Goal: Find specific page/section: Find specific page/section

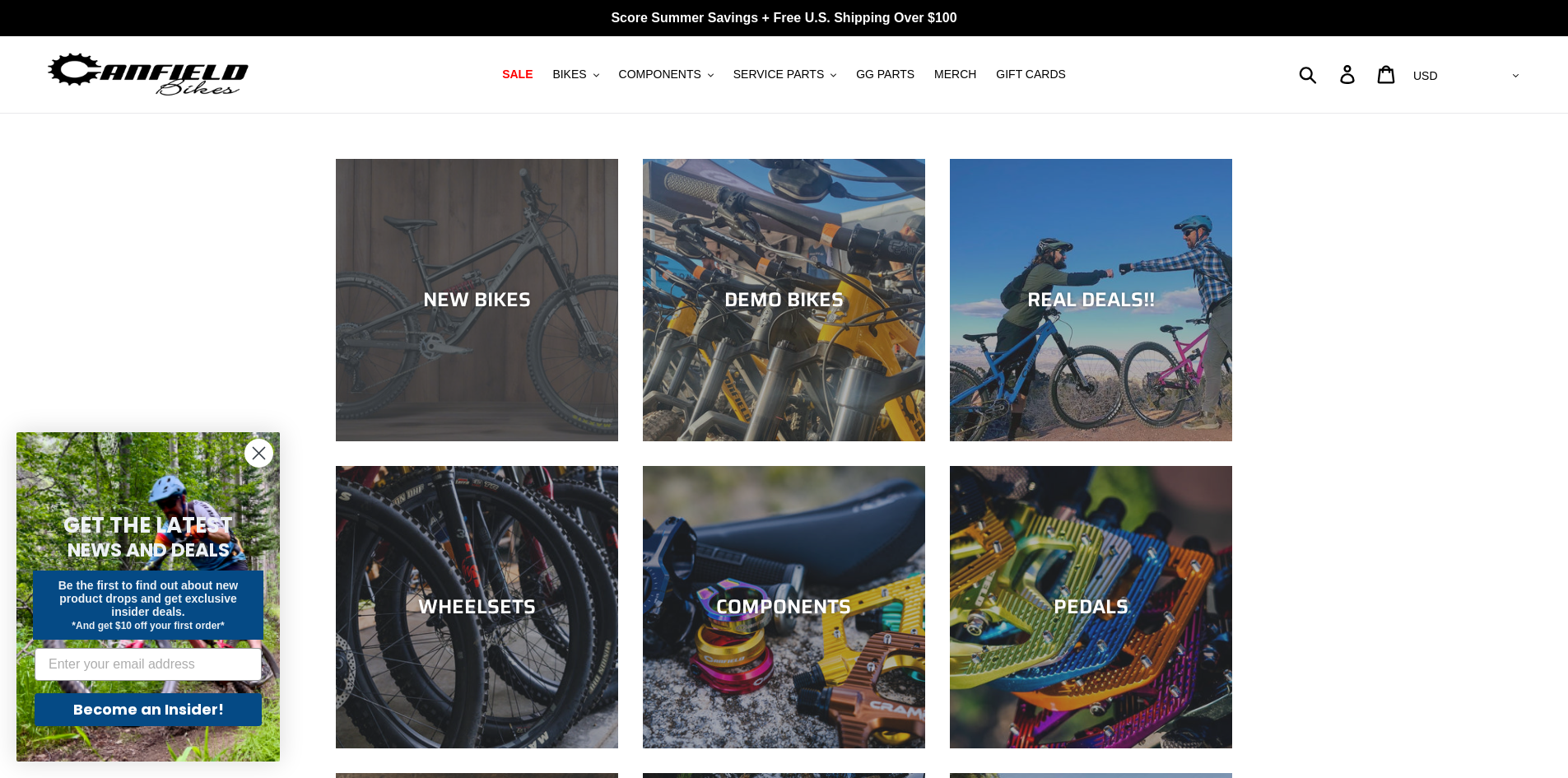
click at [538, 441] on div "NEW BIKES" at bounding box center [477, 441] width 282 height 0
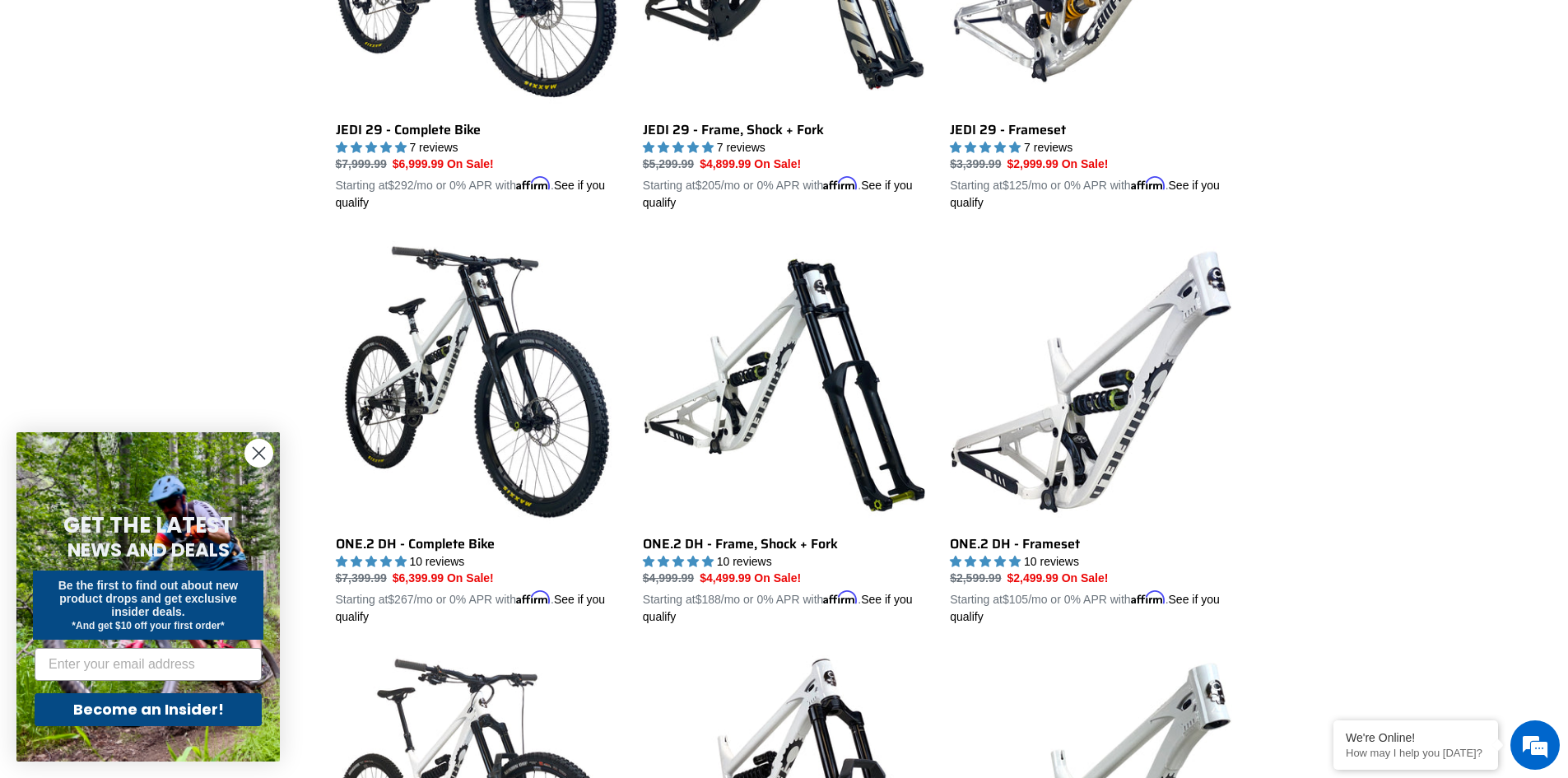
scroll to position [824, 0]
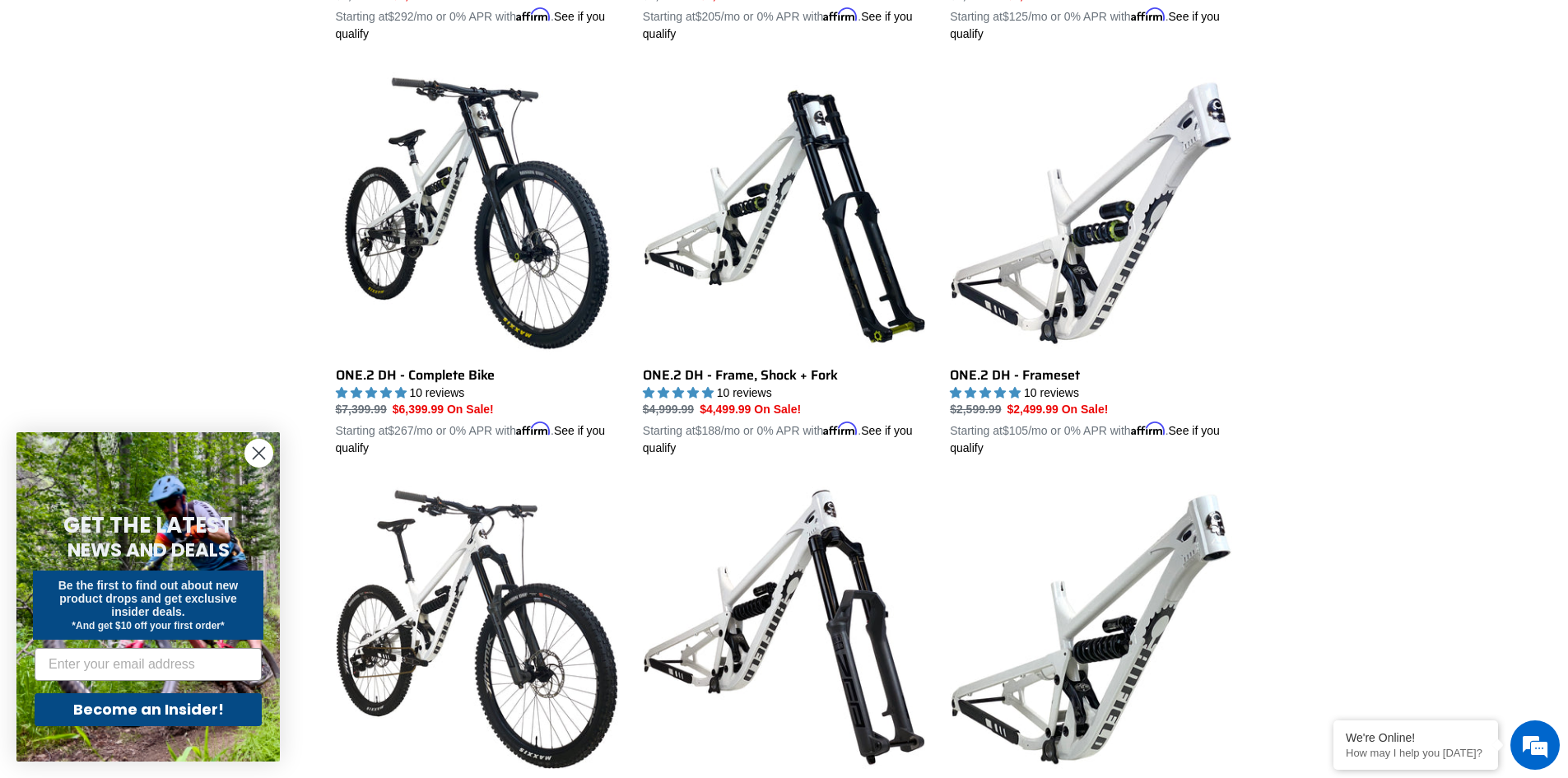
click at [261, 448] on circle "Close dialog" at bounding box center [259, 454] width 27 height 27
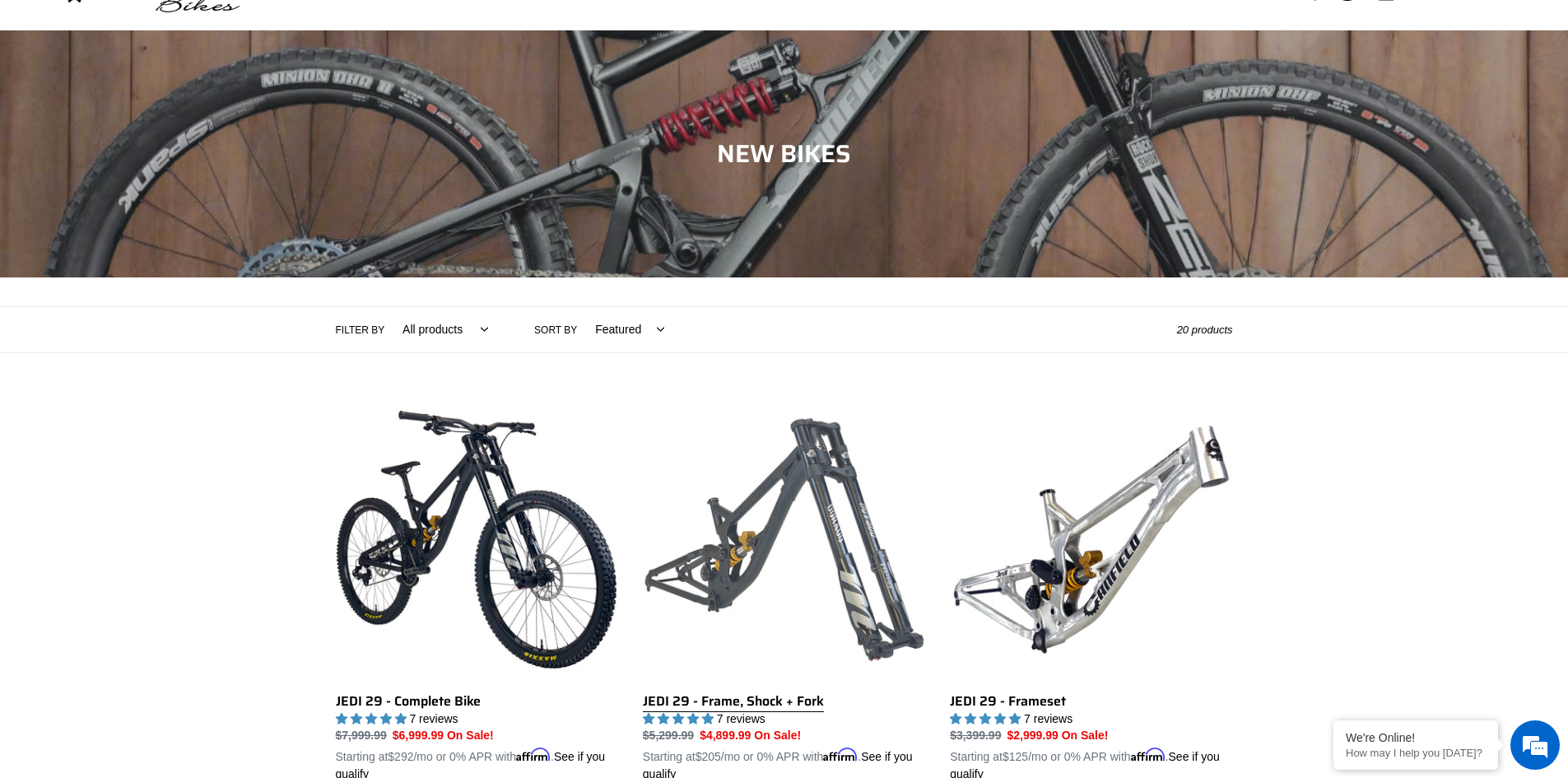
scroll to position [0, 0]
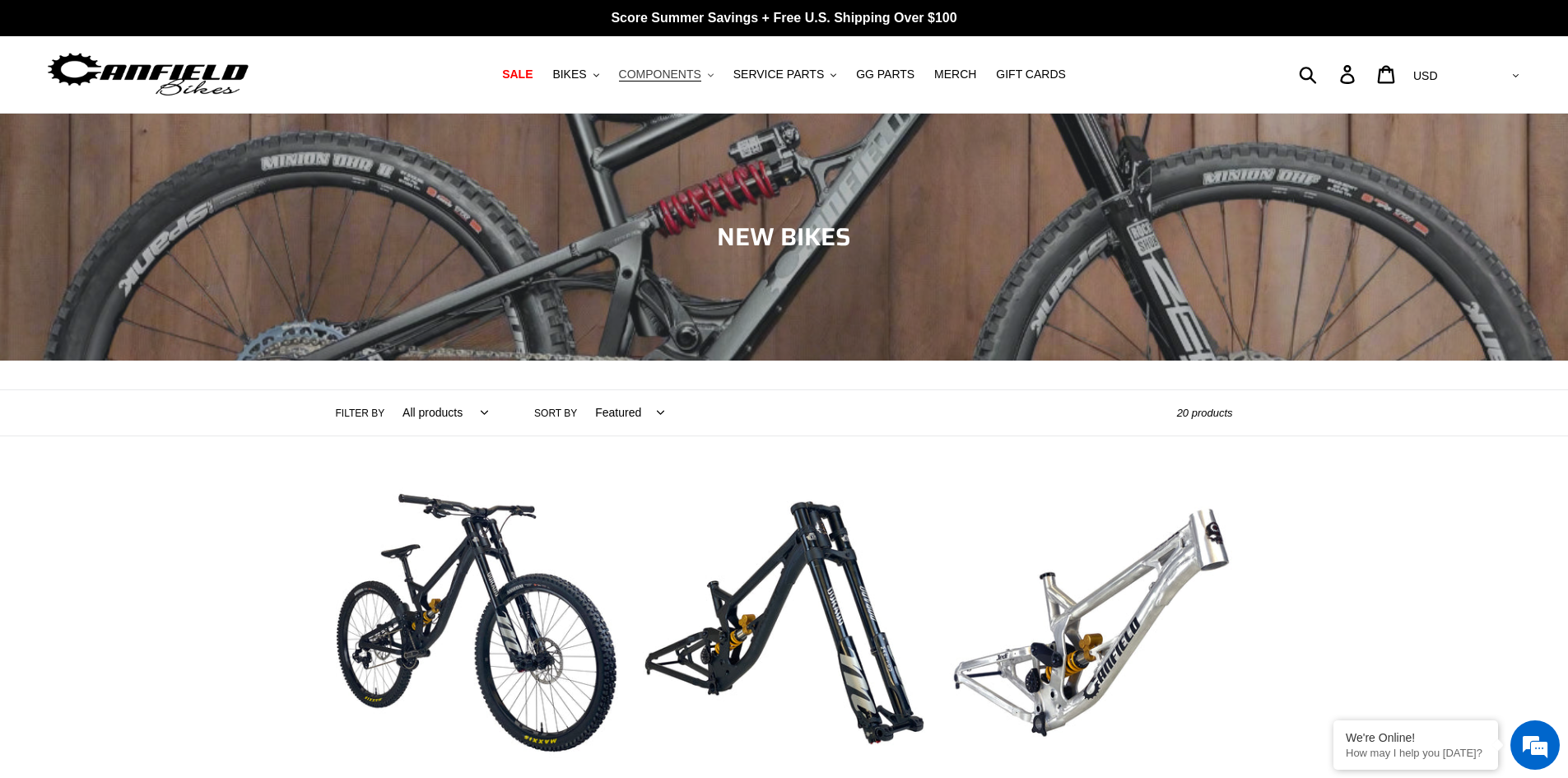
click at [661, 76] on span "COMPONENTS" at bounding box center [661, 74] width 82 height 14
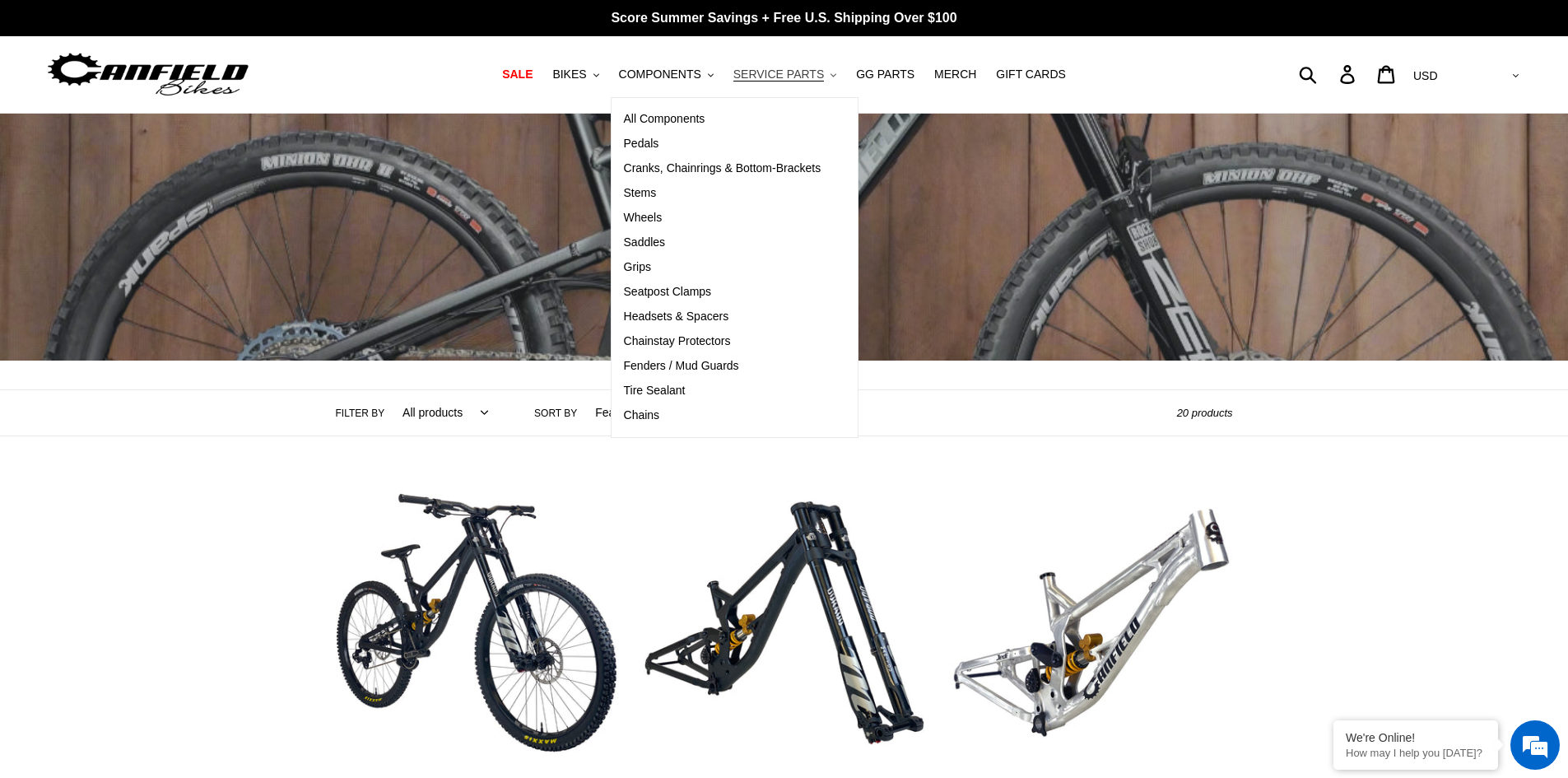
click at [765, 71] on span "SERVICE PARTS" at bounding box center [778, 74] width 90 height 14
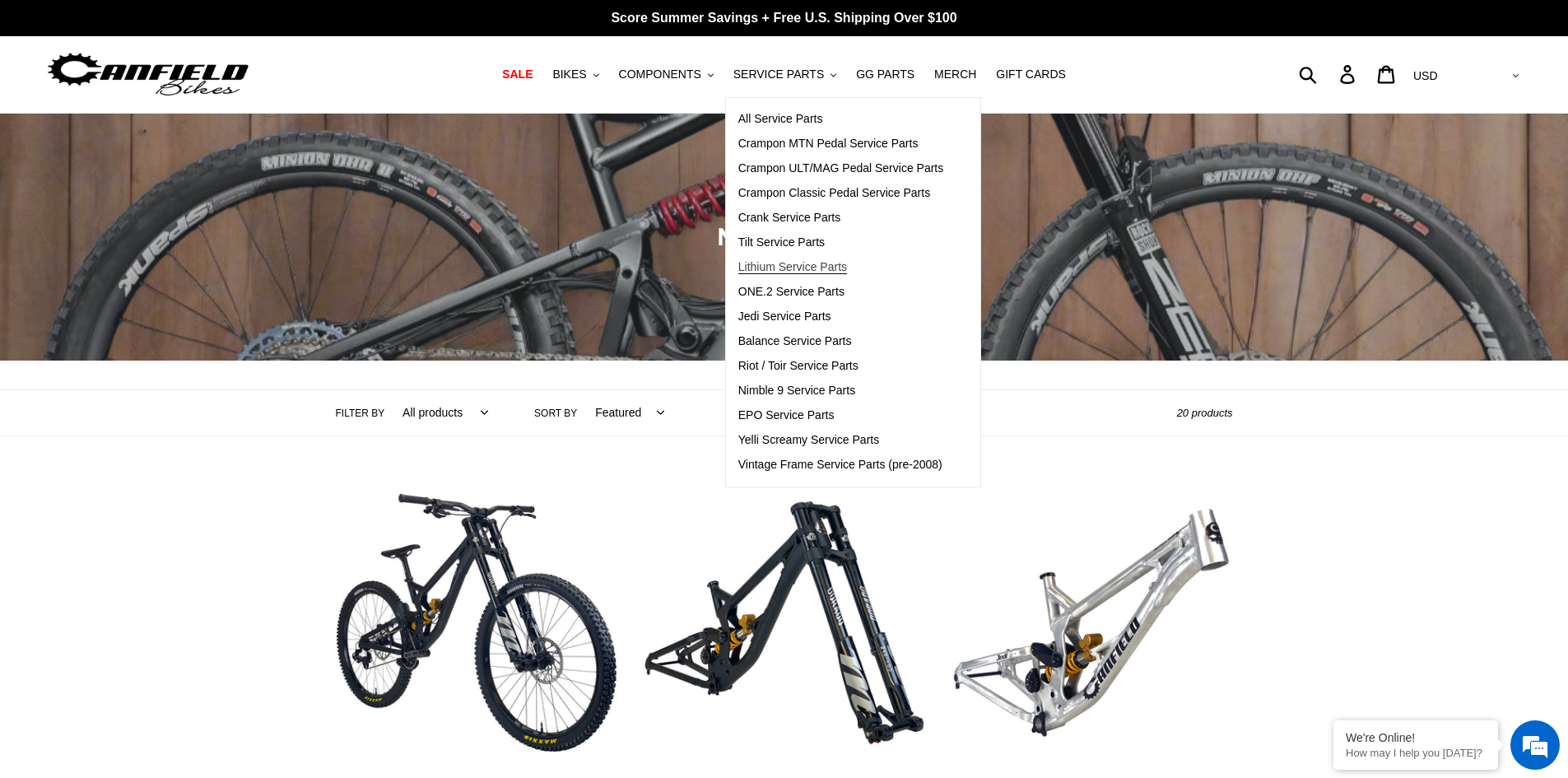
click at [801, 266] on span "Lithium Service Parts" at bounding box center [793, 267] width 108 height 14
